Goal: Task Accomplishment & Management: Manage account settings

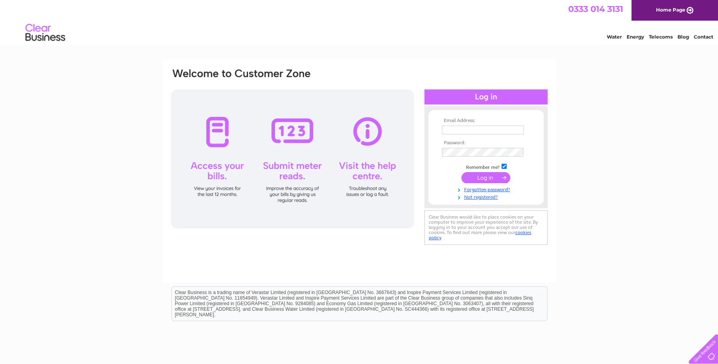
type input "[EMAIL_ADDRESS][DOMAIN_NAME]"
click at [488, 181] on input "submit" at bounding box center [486, 177] width 49 height 11
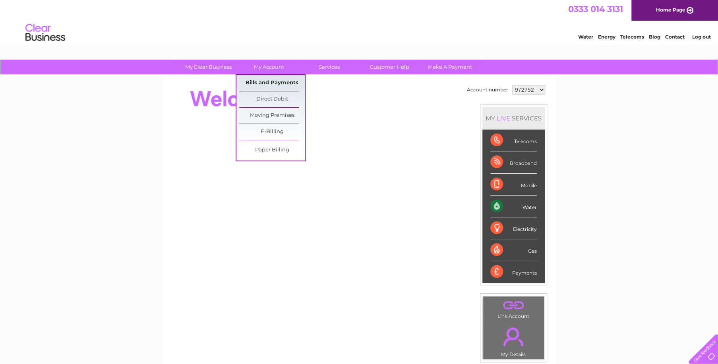
click at [269, 82] on link "Bills and Payments" at bounding box center [272, 83] width 66 height 16
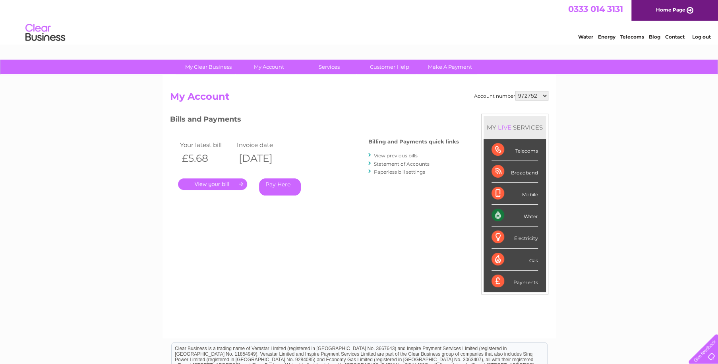
click at [230, 182] on link "." at bounding box center [212, 185] width 69 height 12
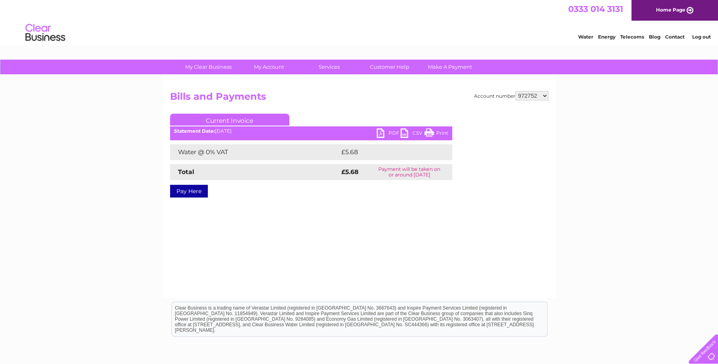
click at [389, 133] on link "PDF" at bounding box center [389, 134] width 24 height 12
